Goal: Understand process/instructions: Learn how to perform a task or action

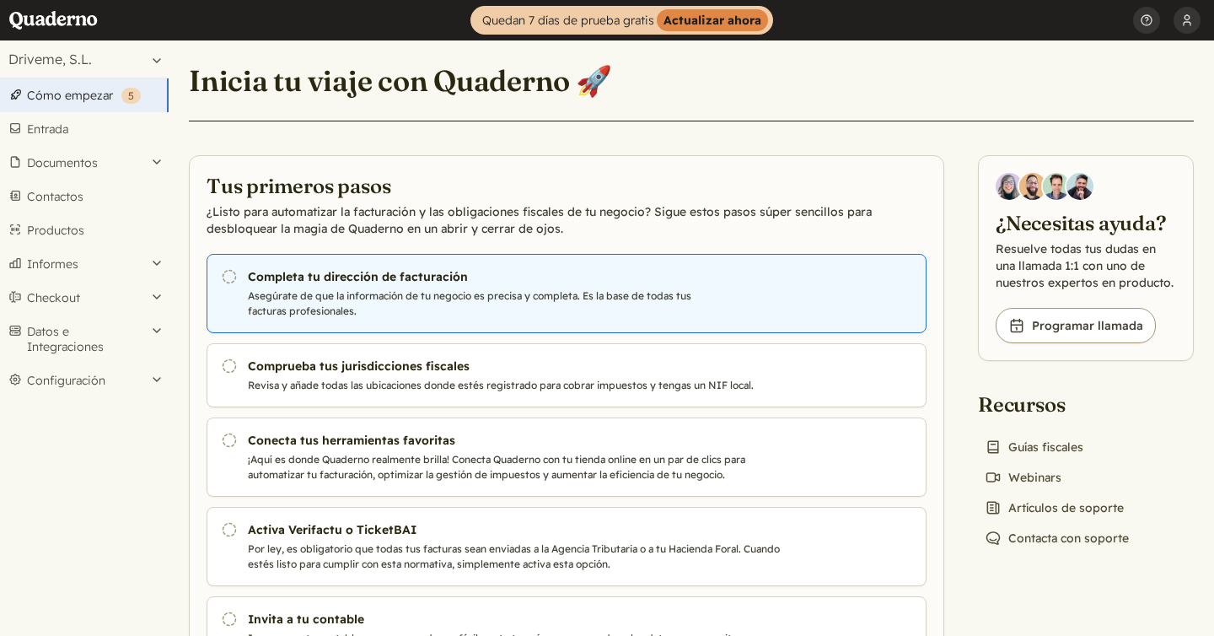
click at [287, 289] on p "Asegúrate de que la información de tu negocio es precisa y completa. Es la base…" at bounding box center [523, 303] width 551 height 30
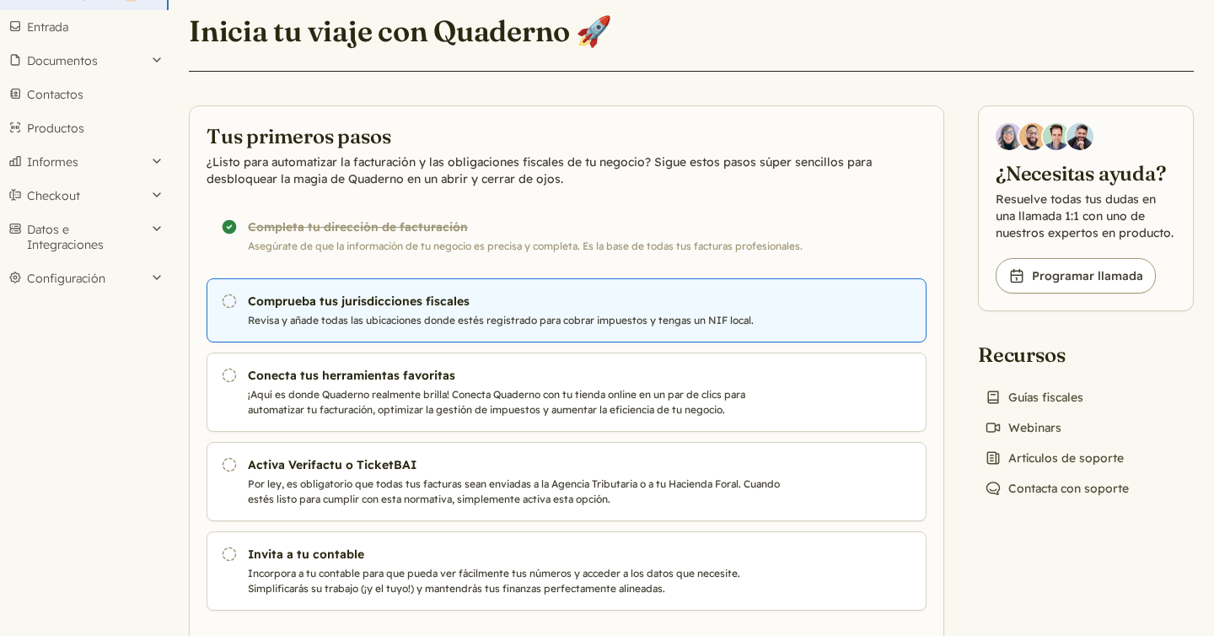
scroll to position [108, 0]
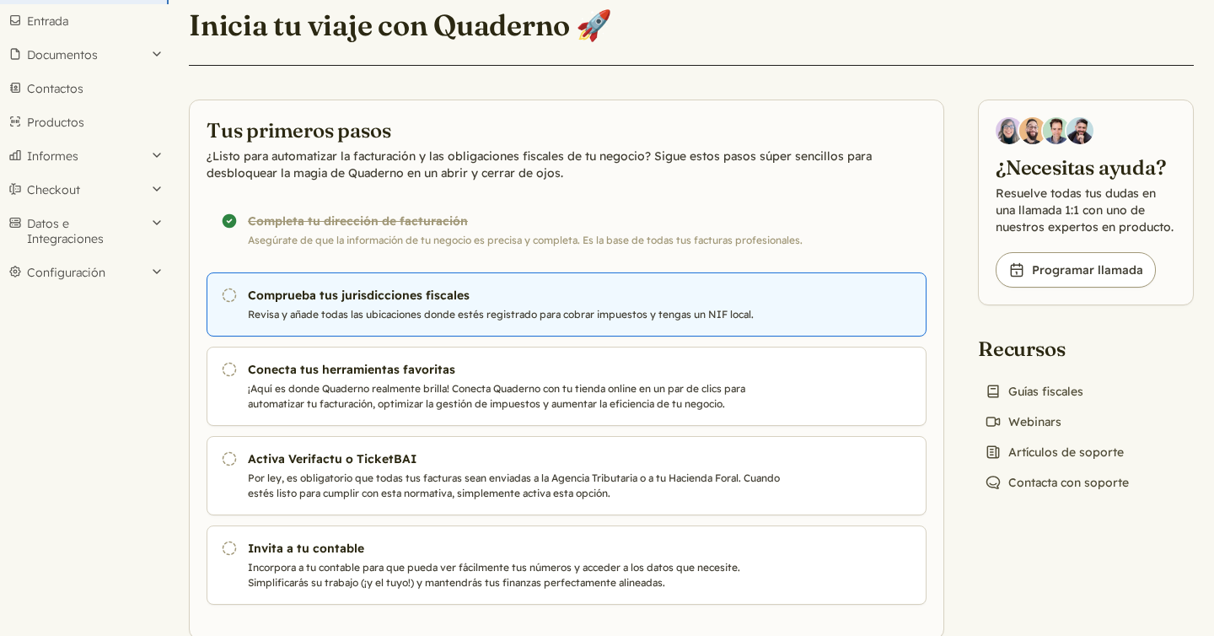
click at [448, 292] on h3 "Comprueba tus jurisdicciones fiscales" at bounding box center [523, 295] width 551 height 17
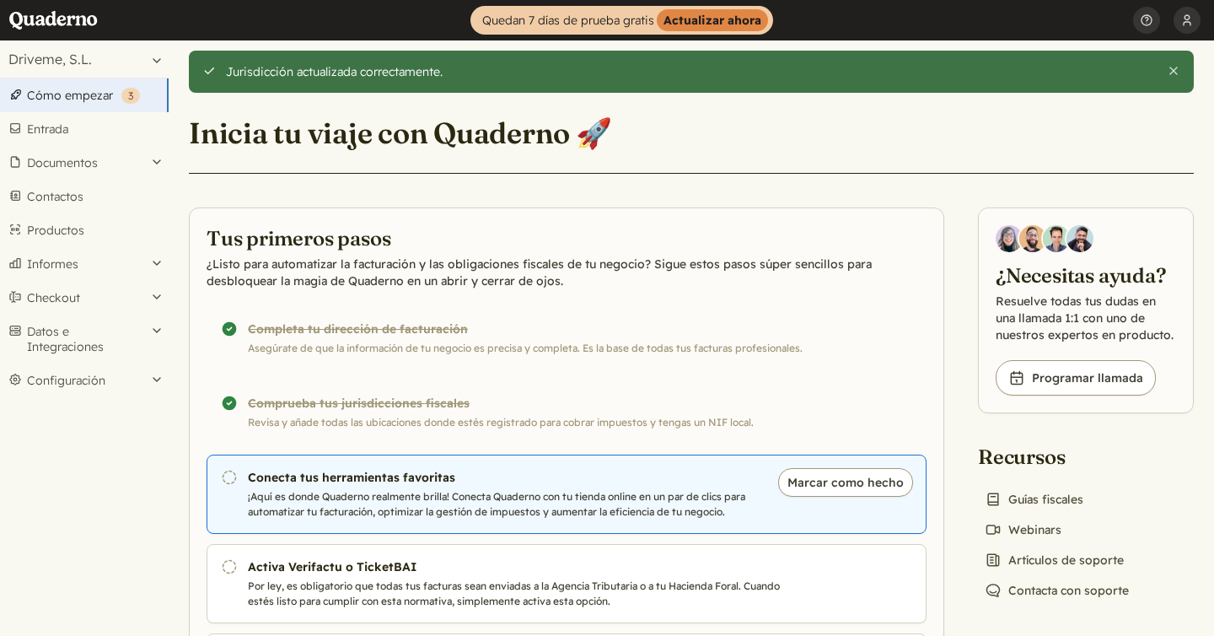
click at [430, 484] on h3 "Conecta tus herramientas favoritas" at bounding box center [523, 477] width 551 height 17
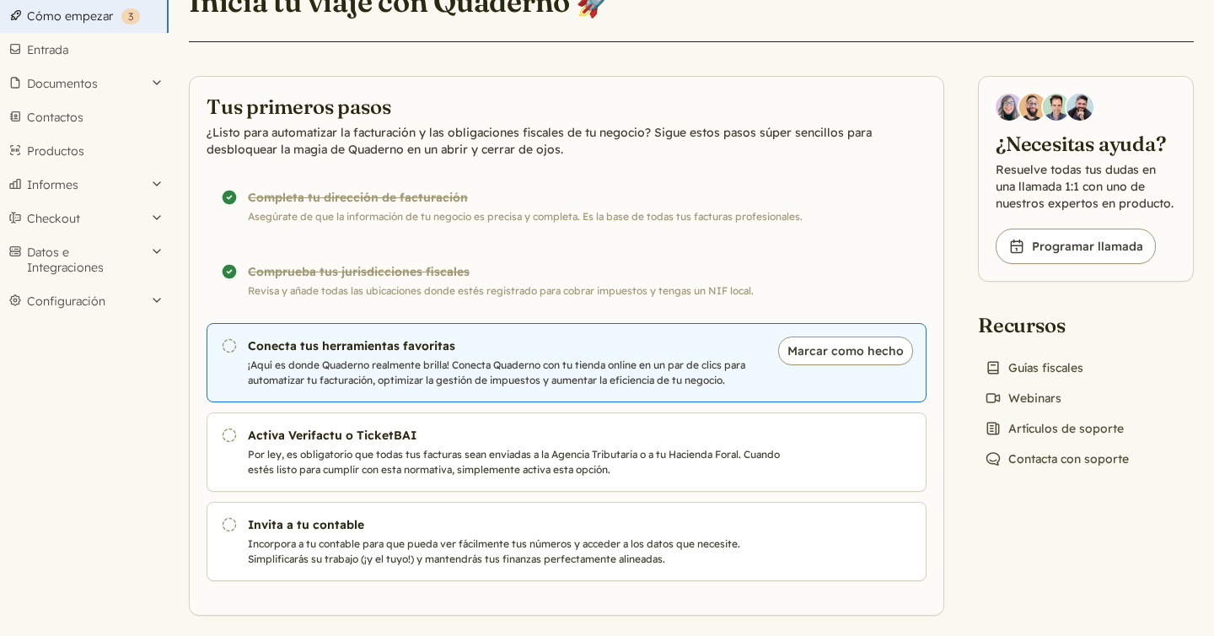
scroll to position [93, 0]
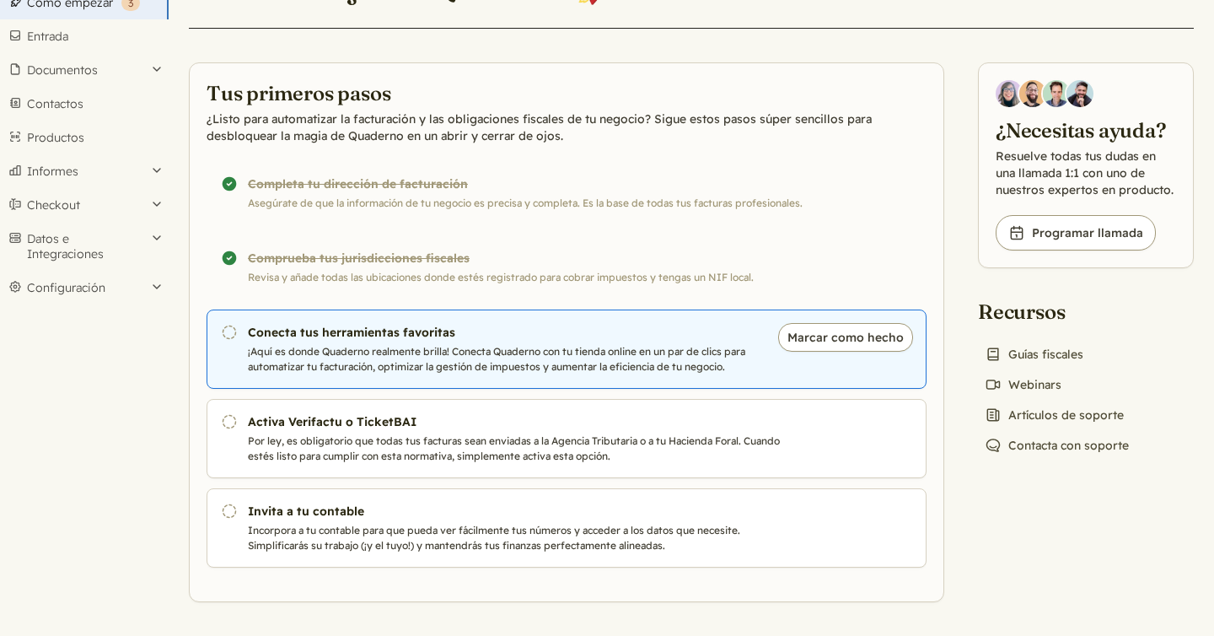
click at [618, 356] on p "¡Aquí es donde Quaderno realmente brilla! Conecta Quaderno con tu tienda online…" at bounding box center [523, 359] width 551 height 30
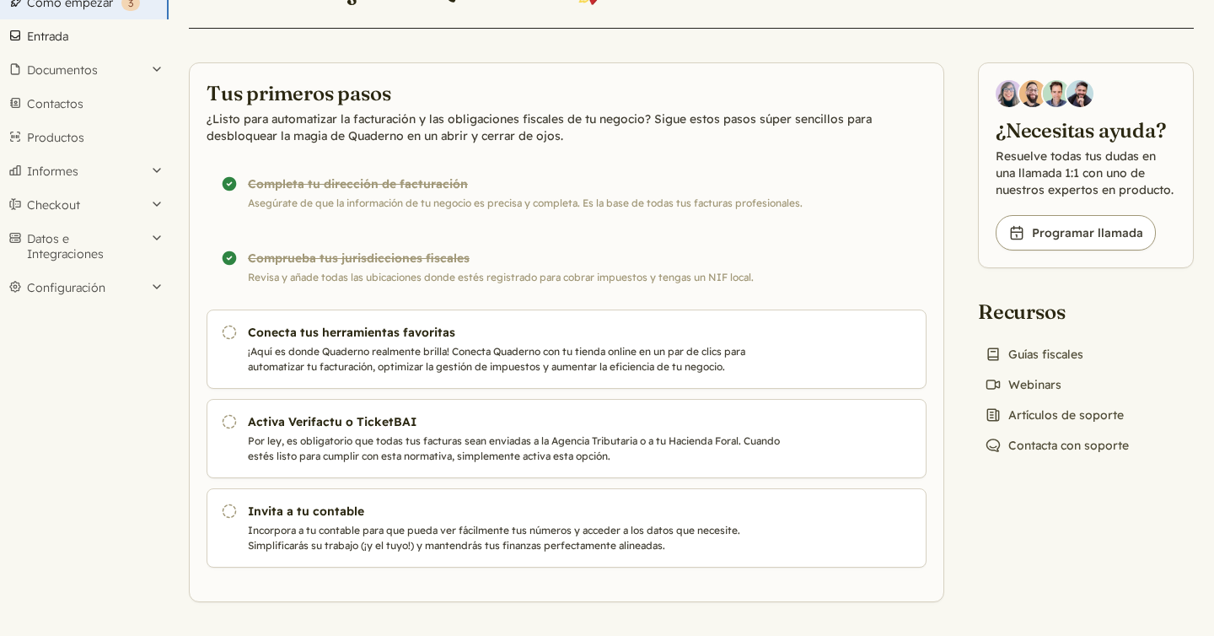
click at [49, 35] on link "Entrada" at bounding box center [84, 36] width 169 height 34
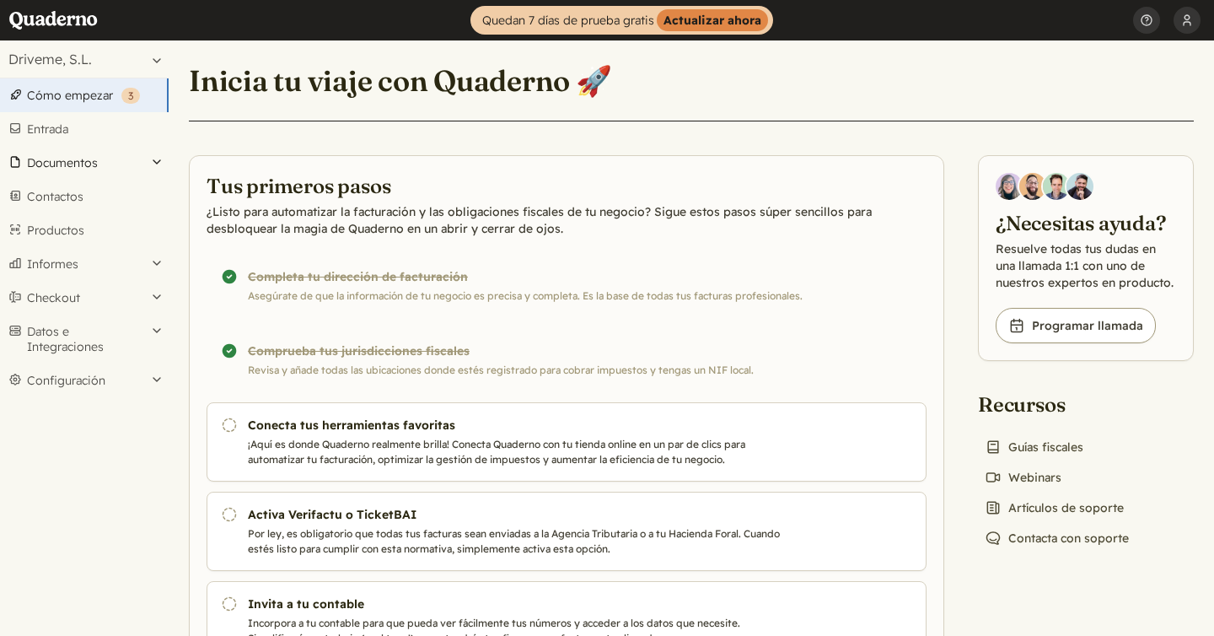
click at [78, 163] on button "Documentos" at bounding box center [84, 163] width 169 height 34
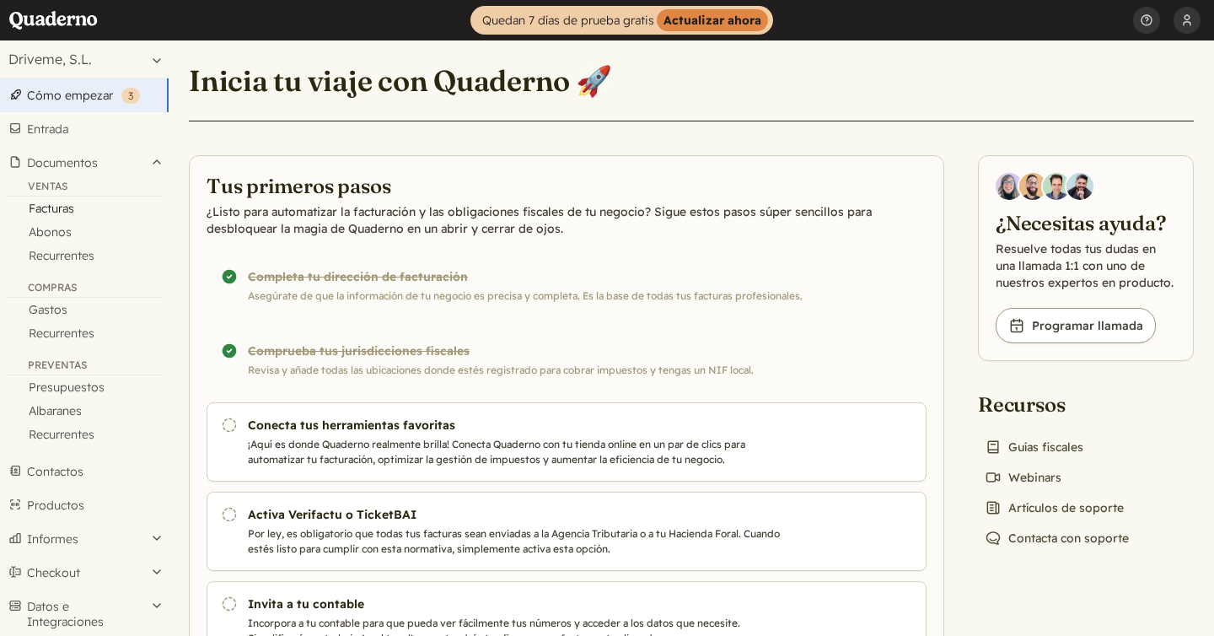
click at [56, 212] on link "Facturas" at bounding box center [84, 208] width 169 height 24
